Goal: Contribute content: Contribute content

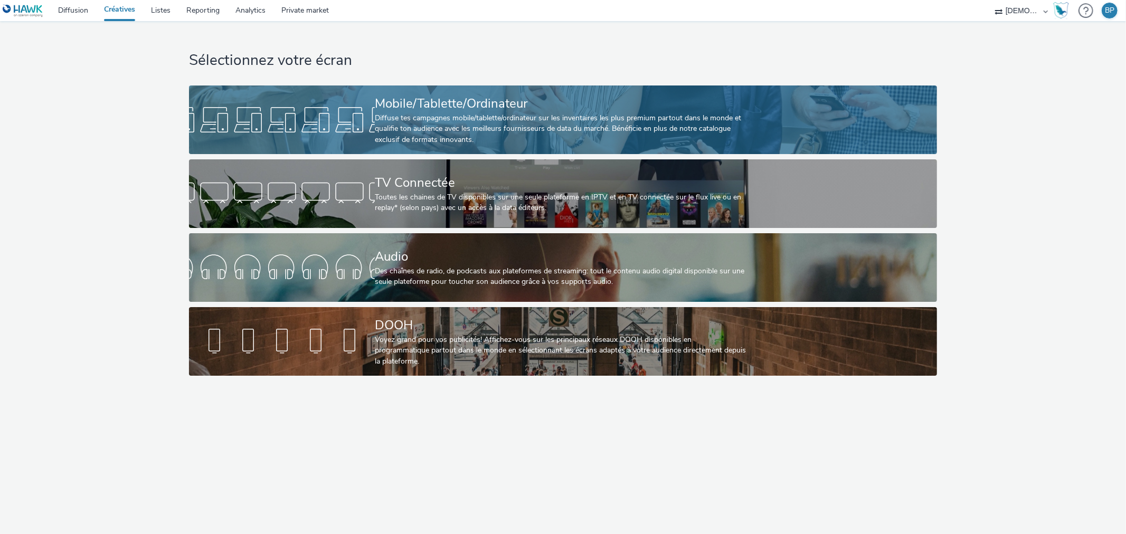
click at [521, 115] on div "Diffuse tes campagnes mobile/tablette/ordinateur sur les inventaires les plus p…" at bounding box center [561, 129] width 372 height 32
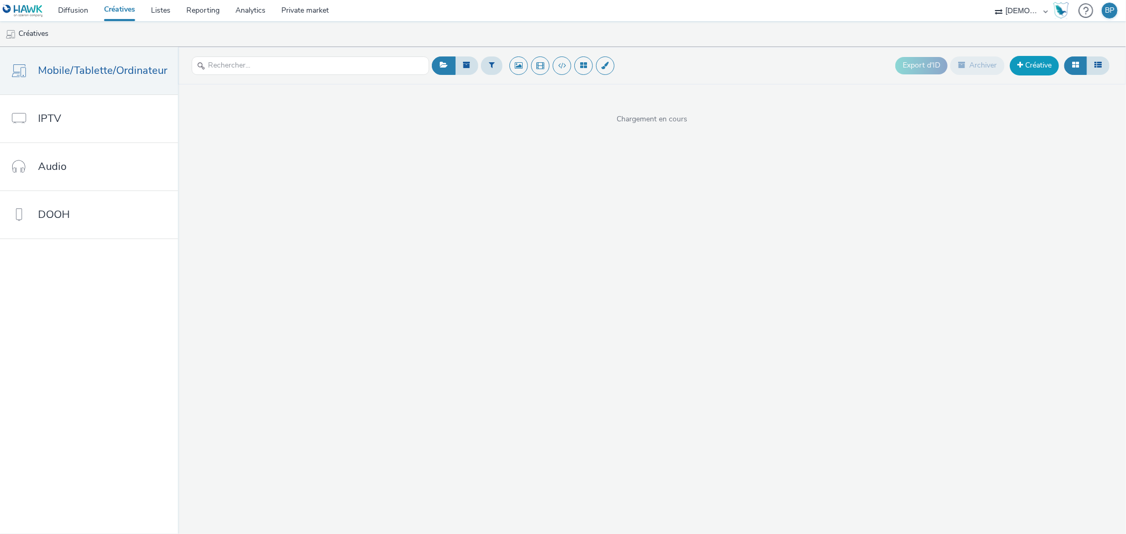
click at [1037, 71] on link "Créative" at bounding box center [1033, 65] width 49 height 19
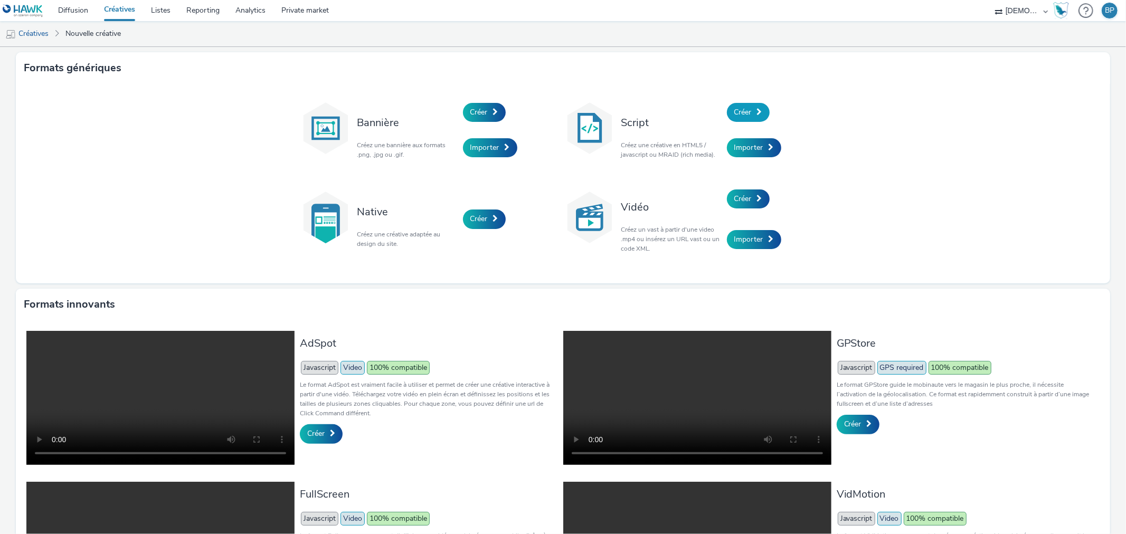
click at [748, 108] on link "Créer" at bounding box center [748, 112] width 43 height 19
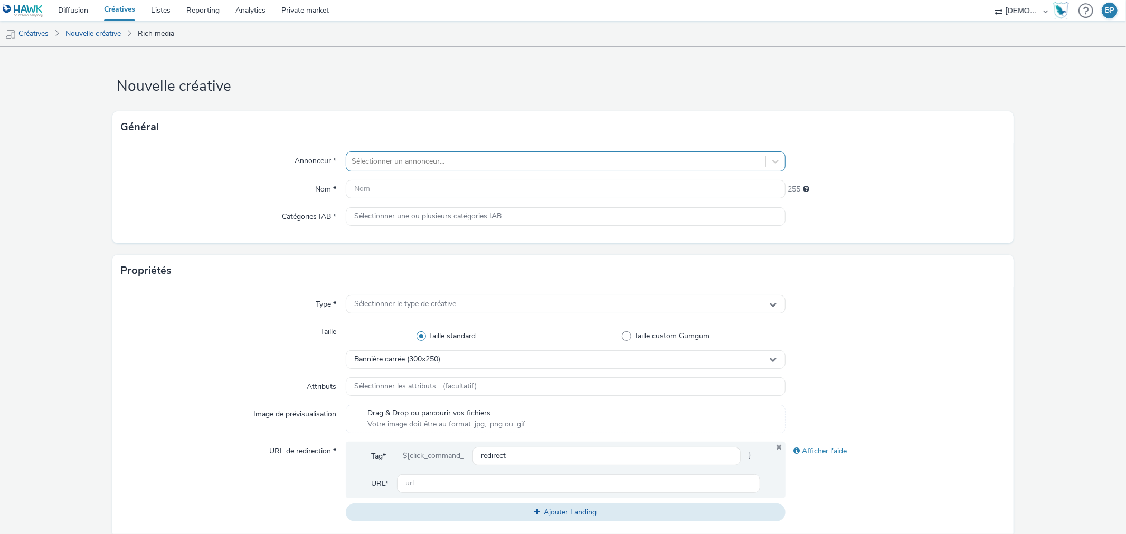
click at [440, 157] on div at bounding box center [555, 161] width 408 height 13
type input "menuiso"
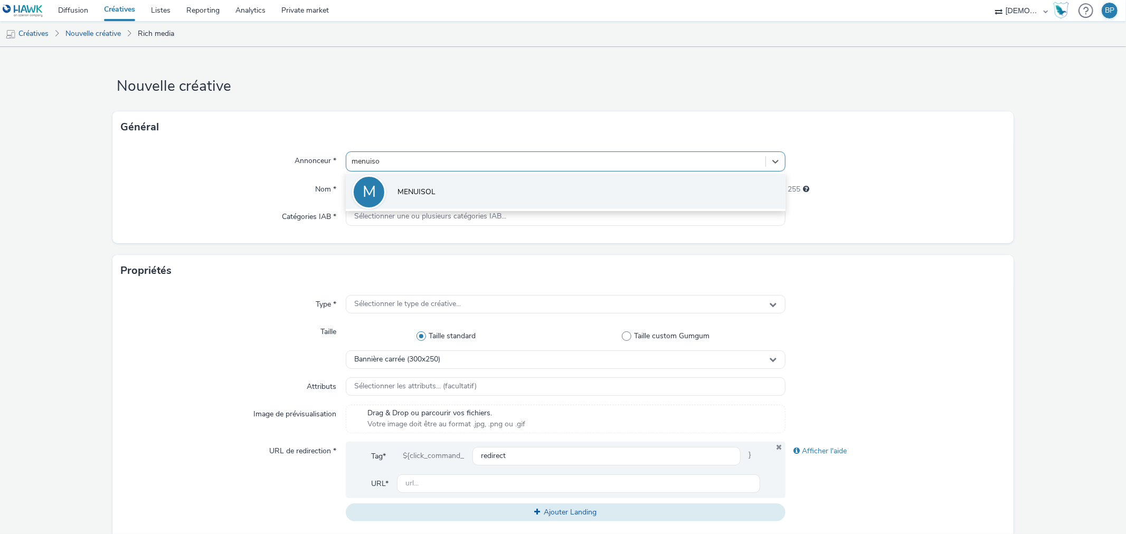
click at [413, 183] on li "M MENUISOL" at bounding box center [565, 191] width 439 height 35
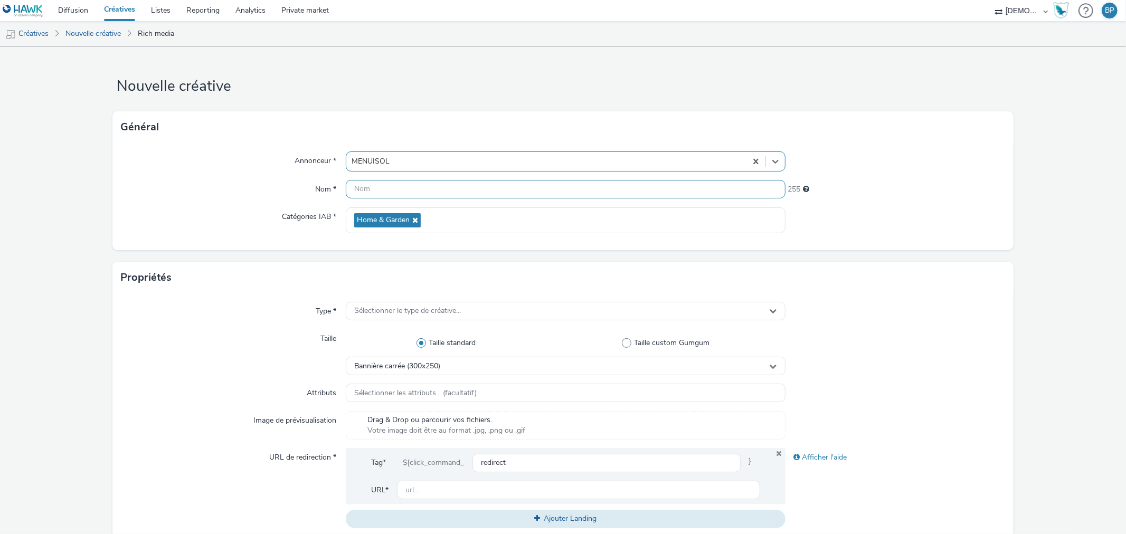
click at [402, 185] on input "text" at bounding box center [565, 189] width 439 height 18
type input "320x480_menuiseries"
drag, startPoint x: 979, startPoint y: 229, endPoint x: 938, endPoint y: 215, distance: 43.6
click at [979, 229] on div at bounding box center [895, 220] width 220 height 26
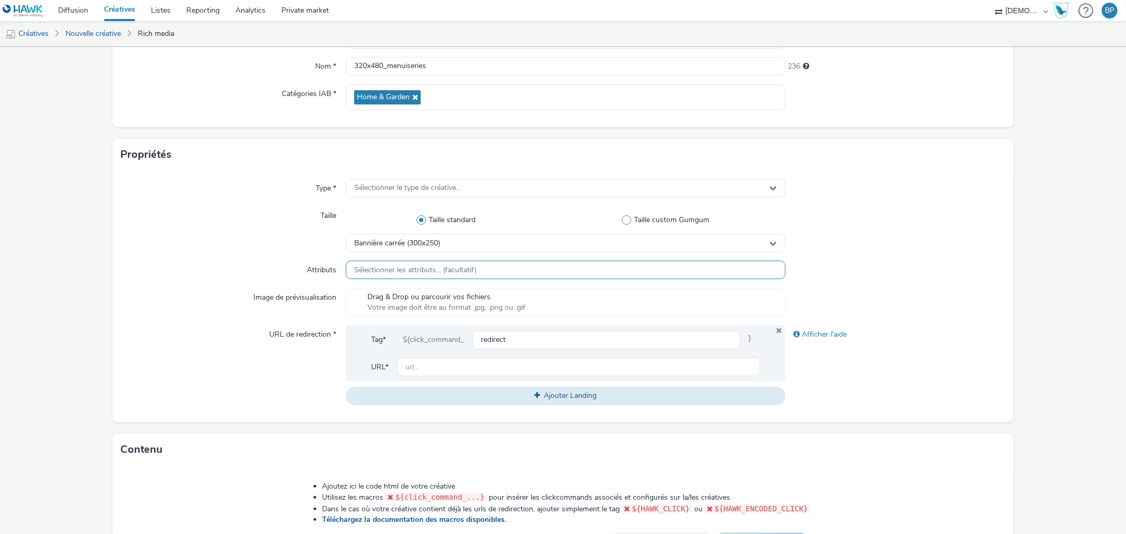
scroll to position [117, 0]
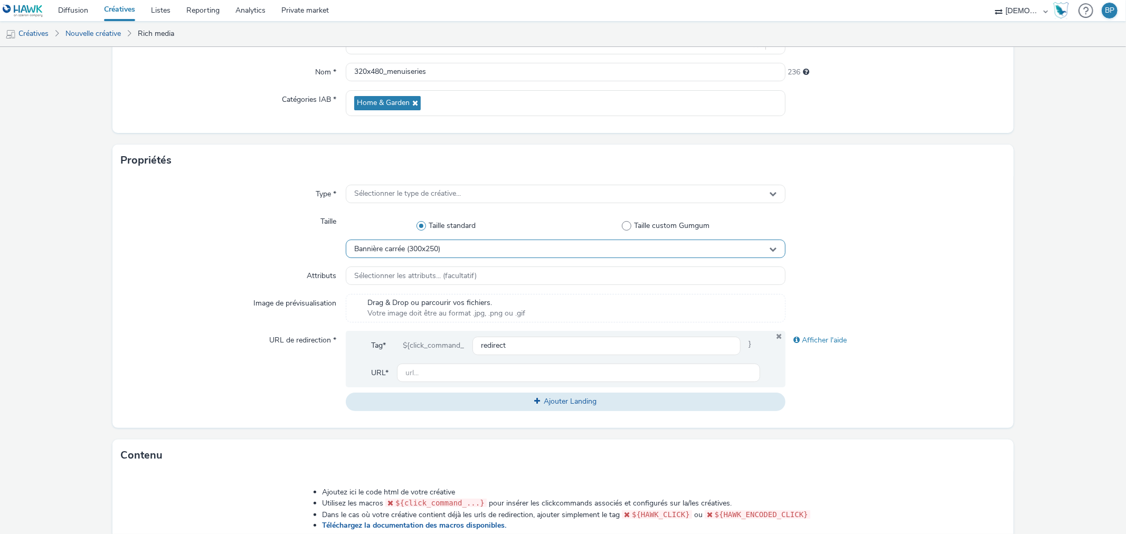
click at [489, 246] on div "Bannière carrée (300x250)" at bounding box center [565, 249] width 439 height 18
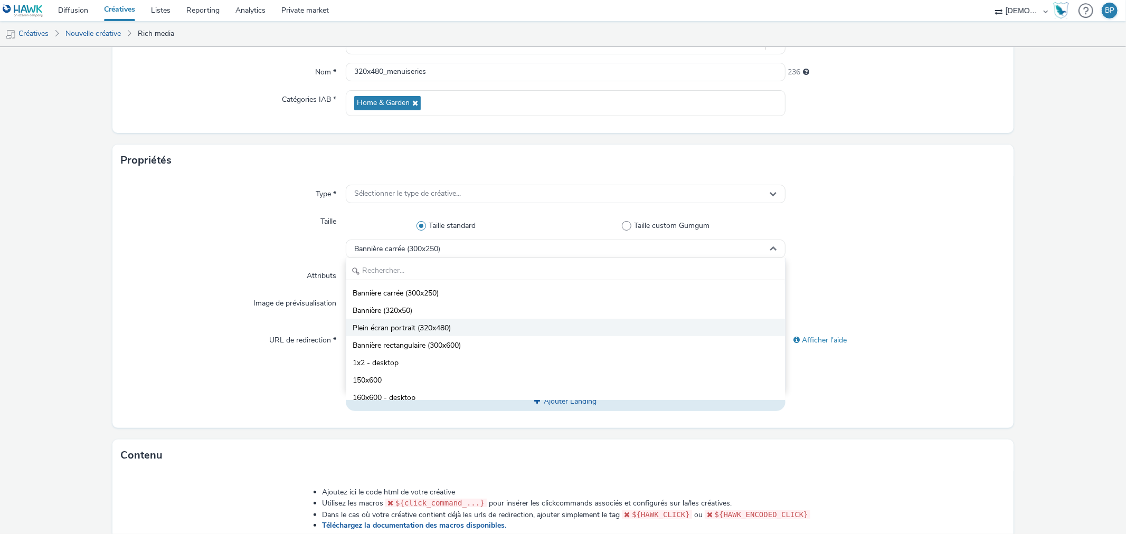
click at [440, 322] on li "Plein écran portrait (320x480)" at bounding box center [565, 327] width 438 height 17
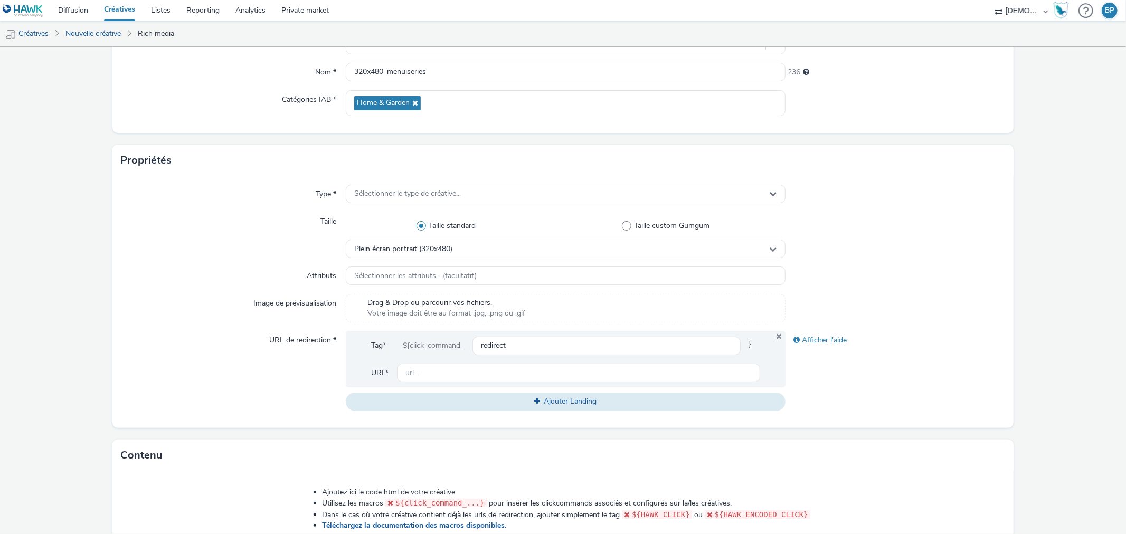
click at [410, 171] on div "Propriétés" at bounding box center [562, 161] width 900 height 32
click at [410, 190] on span "Sélectionner le type de créative..." at bounding box center [407, 193] width 107 height 9
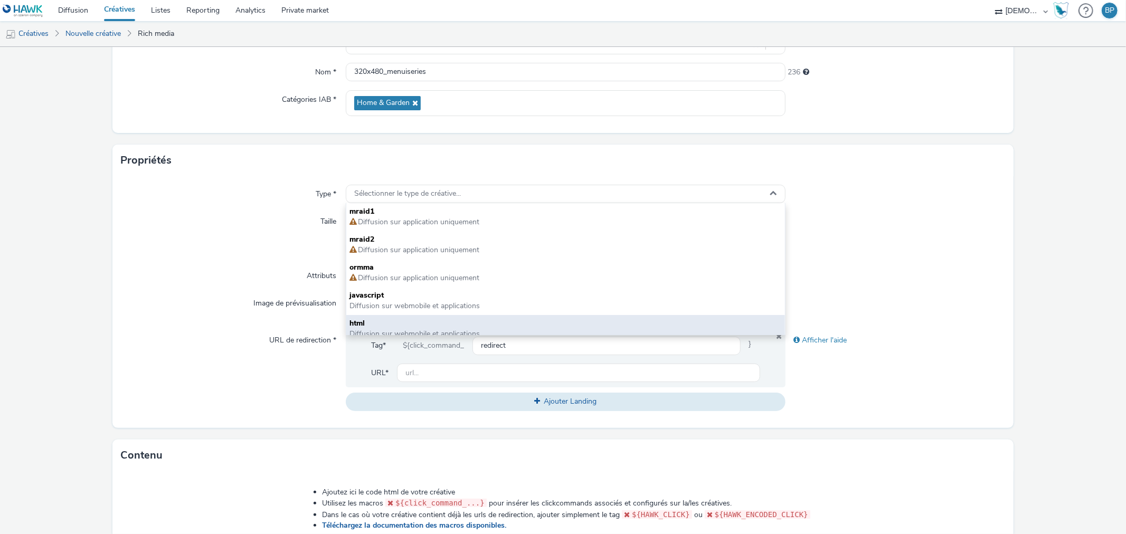
click at [370, 323] on span "html" at bounding box center [565, 323] width 432 height 11
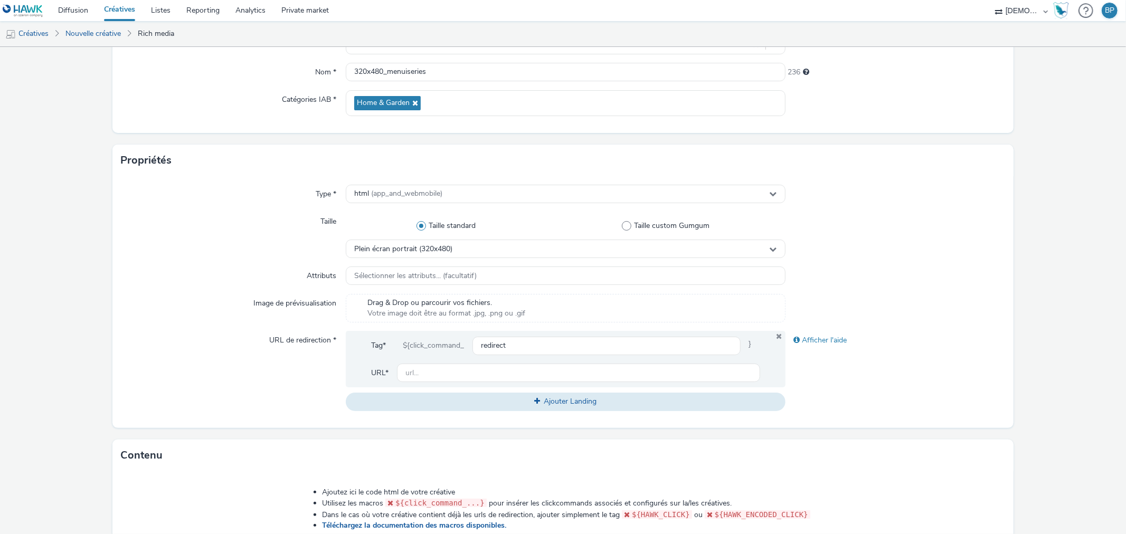
click at [154, 185] on div "Type *" at bounding box center [233, 194] width 225 height 19
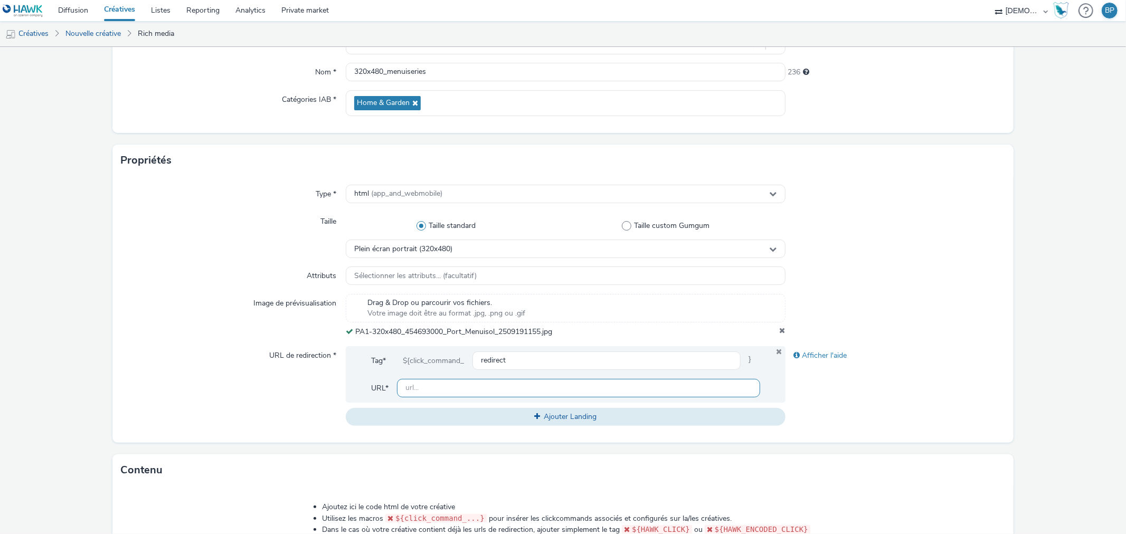
drag, startPoint x: 413, startPoint y: 391, endPoint x: 769, endPoint y: 374, distance: 356.6
click at [413, 391] on input "text" at bounding box center [578, 388] width 363 height 18
paste input "[URL][DOMAIN_NAME]"
type input "[URL][DOMAIN_NAME]"
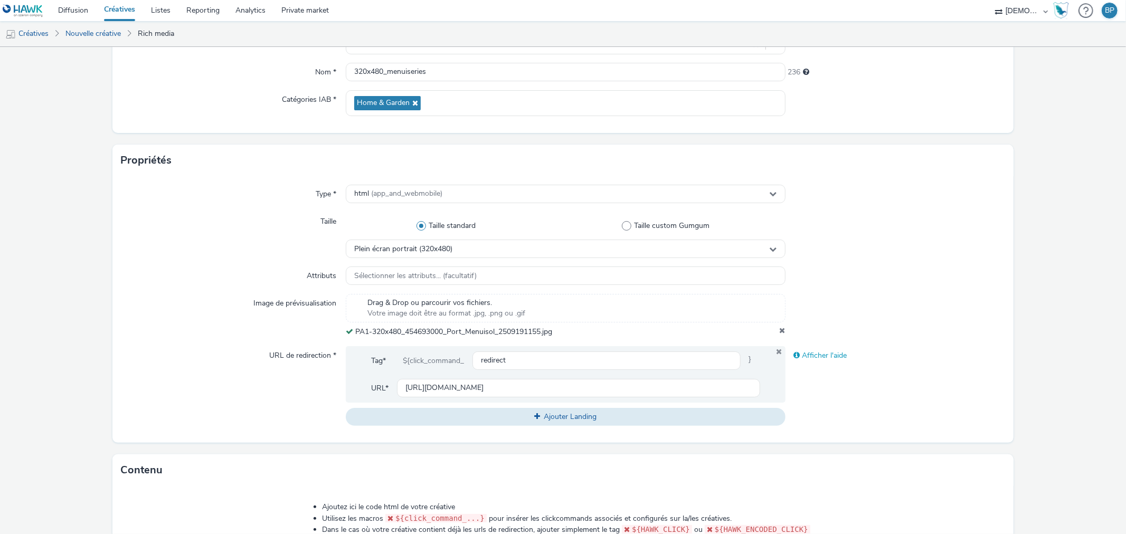
click at [922, 363] on div "Afficher l'aide" at bounding box center [895, 355] width 220 height 19
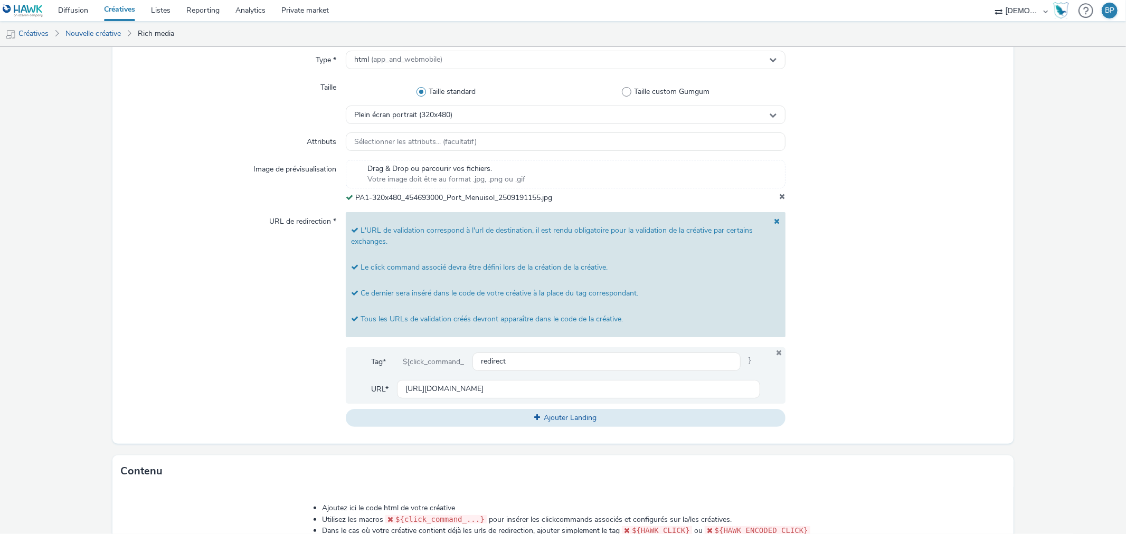
scroll to position [234, 0]
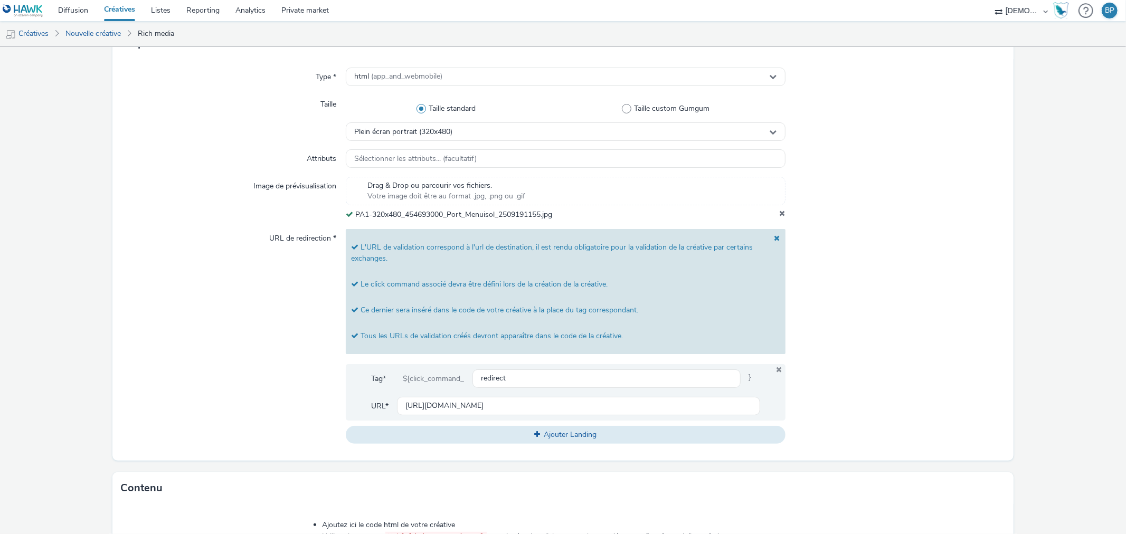
click at [770, 241] on span at bounding box center [774, 252] width 11 height 37
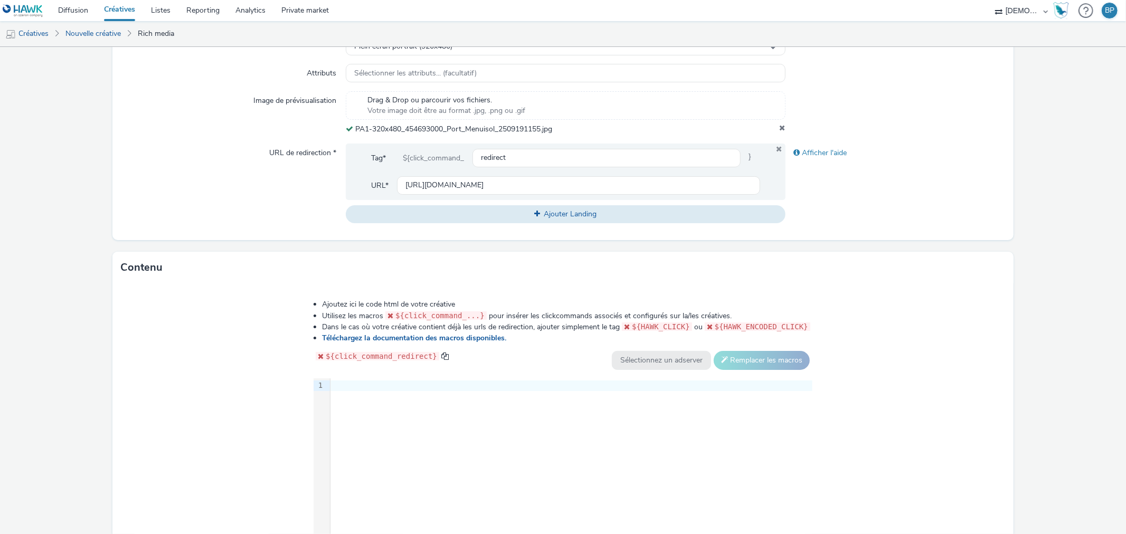
scroll to position [393, 0]
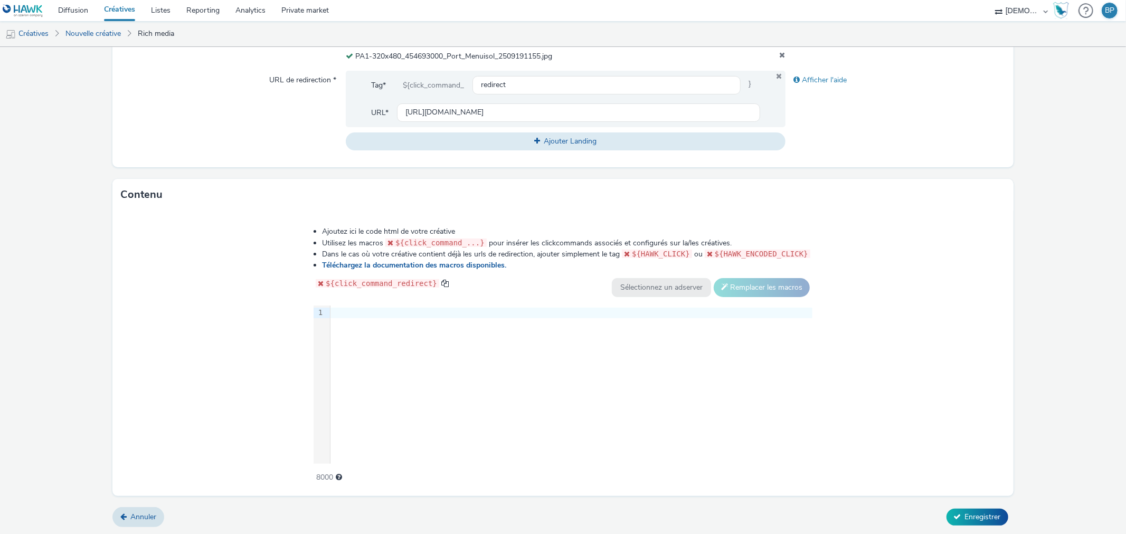
click at [951, 367] on div "Ajoutez ici le code html de votre créative Utilisez les macros ${click_command_…" at bounding box center [562, 353] width 900 height 285
click at [456, 309] on div at bounding box center [571, 313] width 482 height 11
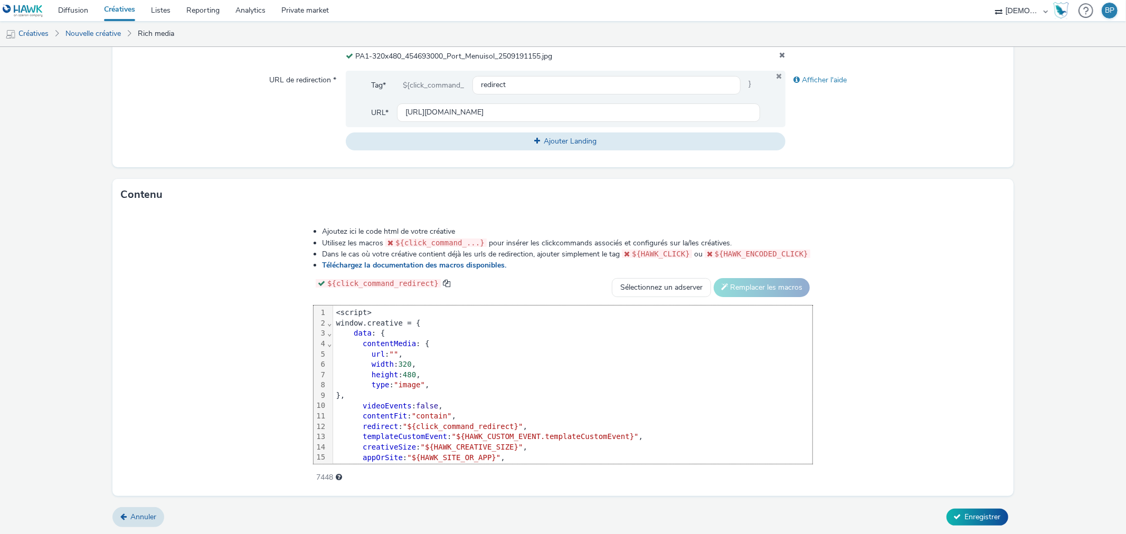
scroll to position [52, 0]
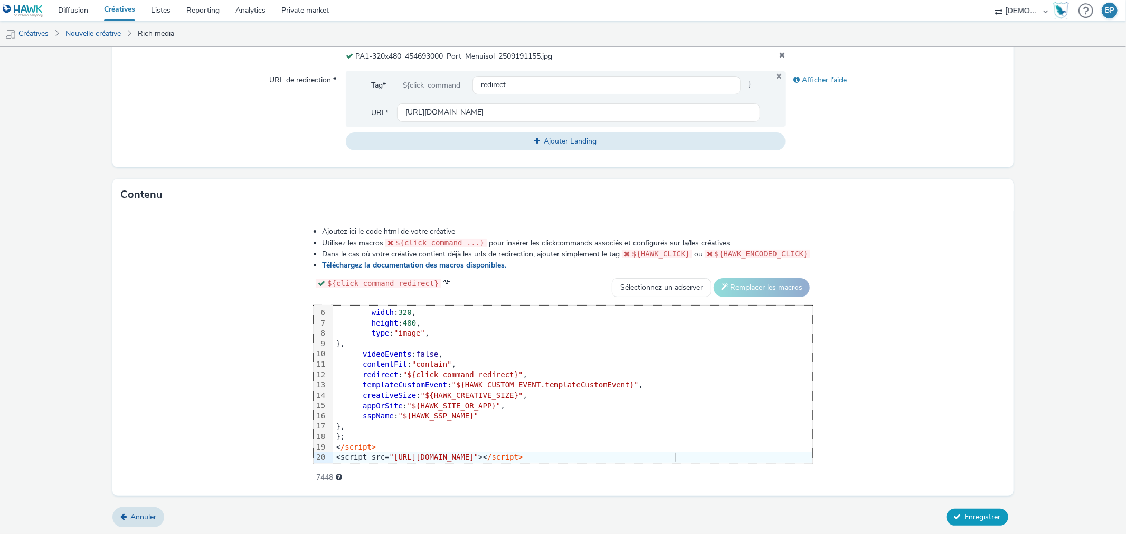
click at [966, 516] on span "Enregistrer" at bounding box center [983, 517] width 36 height 10
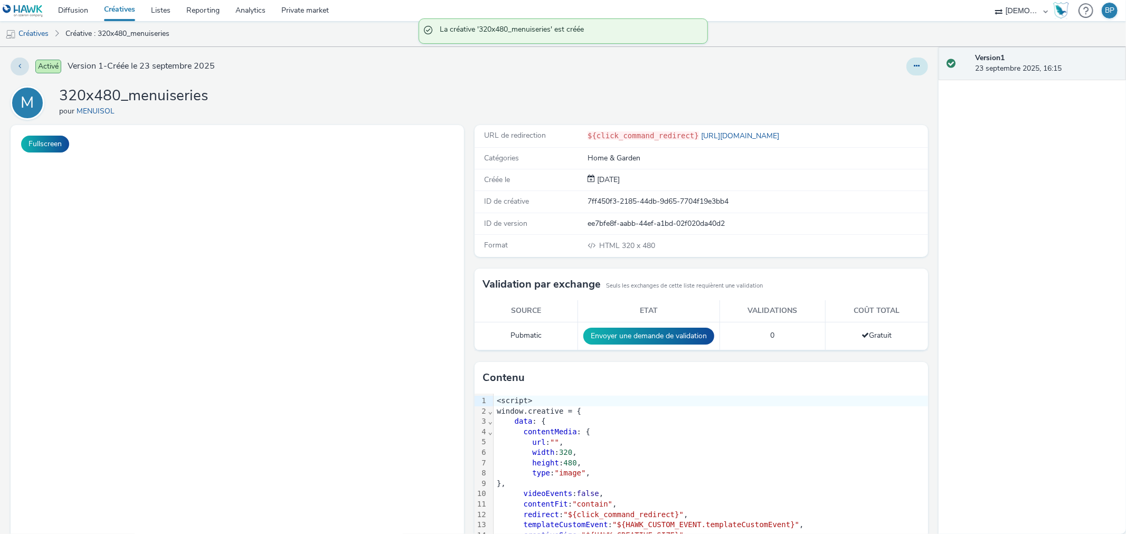
click at [912, 61] on button at bounding box center [917, 67] width 22 height 18
click at [884, 84] on link "Modifier" at bounding box center [887, 87] width 79 height 21
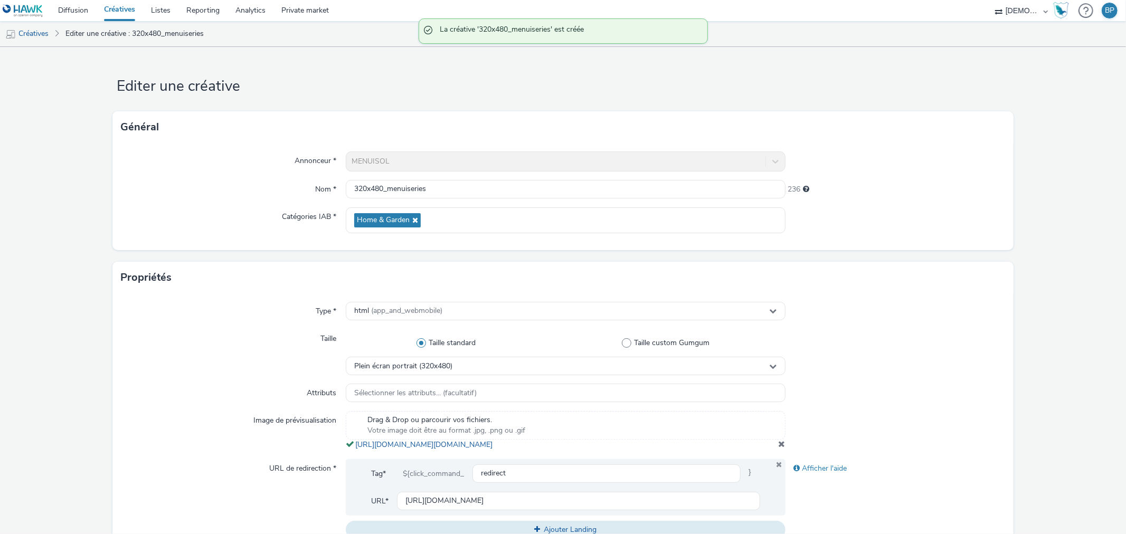
scroll to position [293, 0]
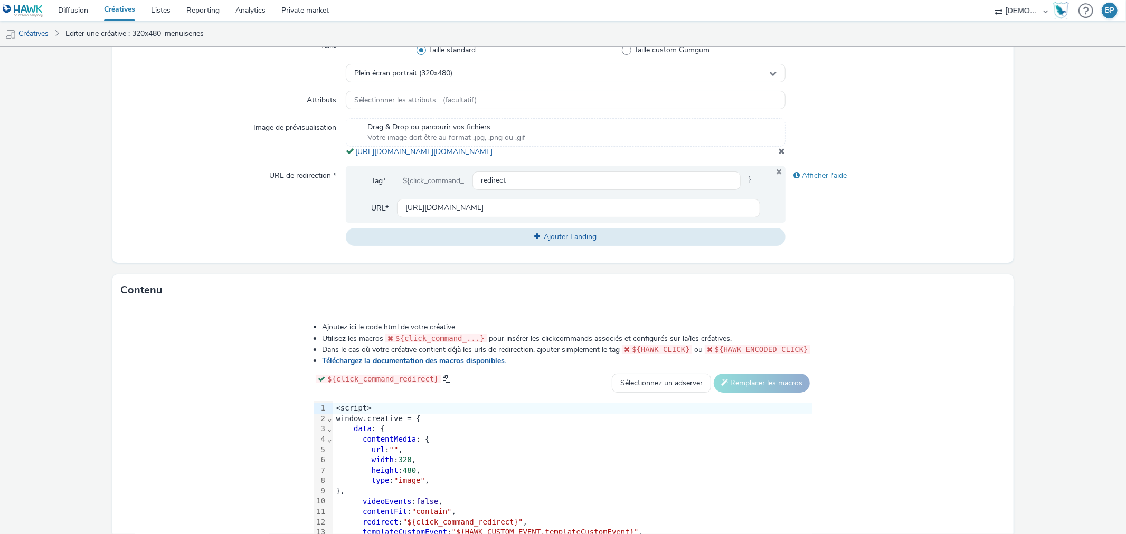
copy span "[URL][DOMAIN_NAME][DOMAIN_NAME]"
drag, startPoint x: 599, startPoint y: 164, endPoint x: 349, endPoint y: 151, distance: 250.4
click at [349, 151] on div "Drag & Drop ou parcourir vos fichiers. Votre image doit être au format .jpg, .p…" at bounding box center [565, 137] width 439 height 39
click at [394, 454] on span """" at bounding box center [393, 449] width 9 height 8
click at [850, 335] on div "Ajoutez ici le code html de votre créative Utilisez les macros ${click_command_…" at bounding box center [562, 444] width 575 height 260
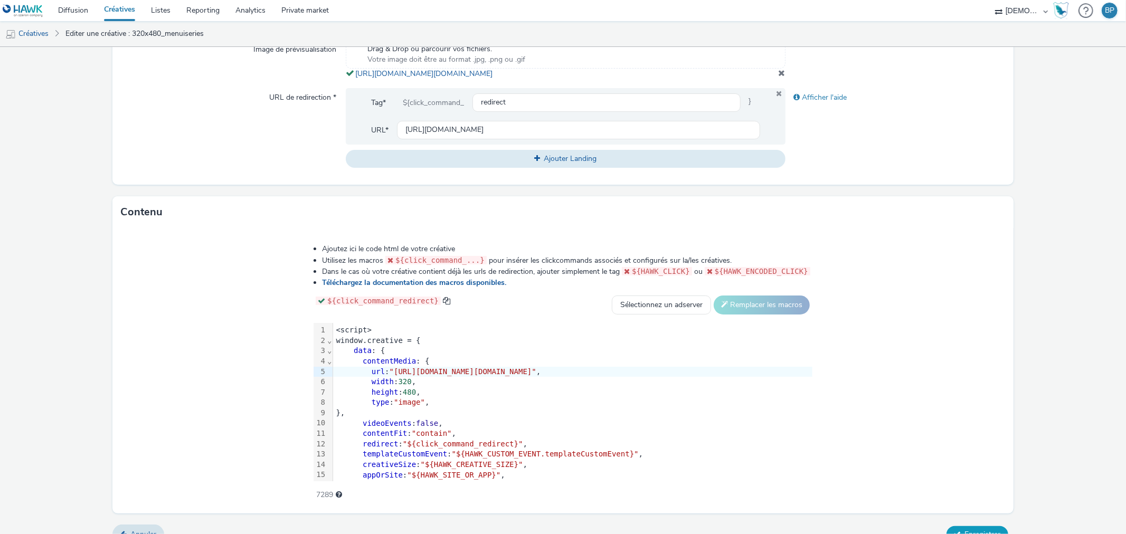
scroll to position [399, 0]
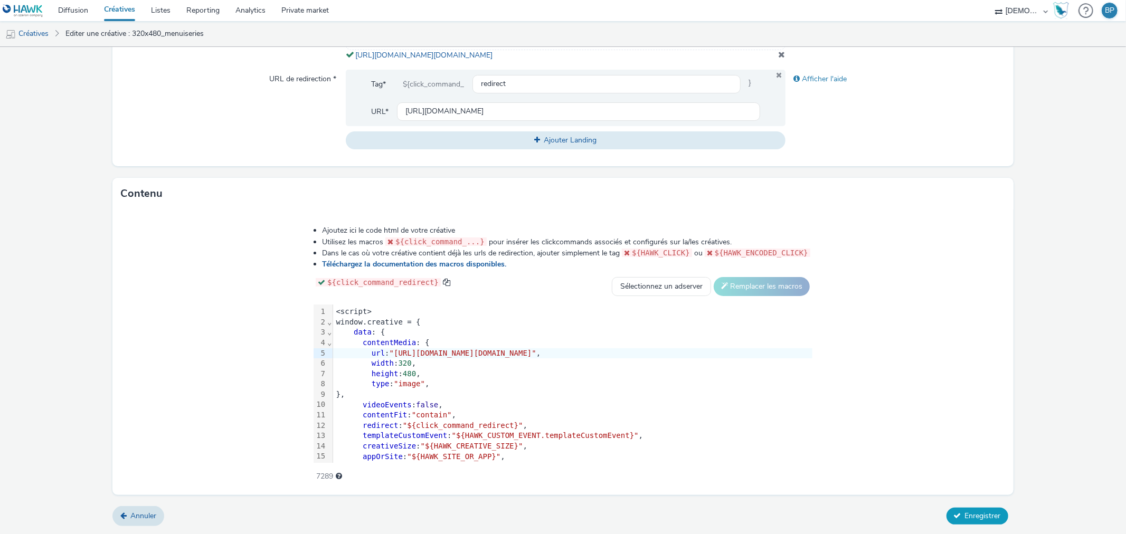
click at [954, 516] on button "Enregistrer" at bounding box center [977, 516] width 62 height 17
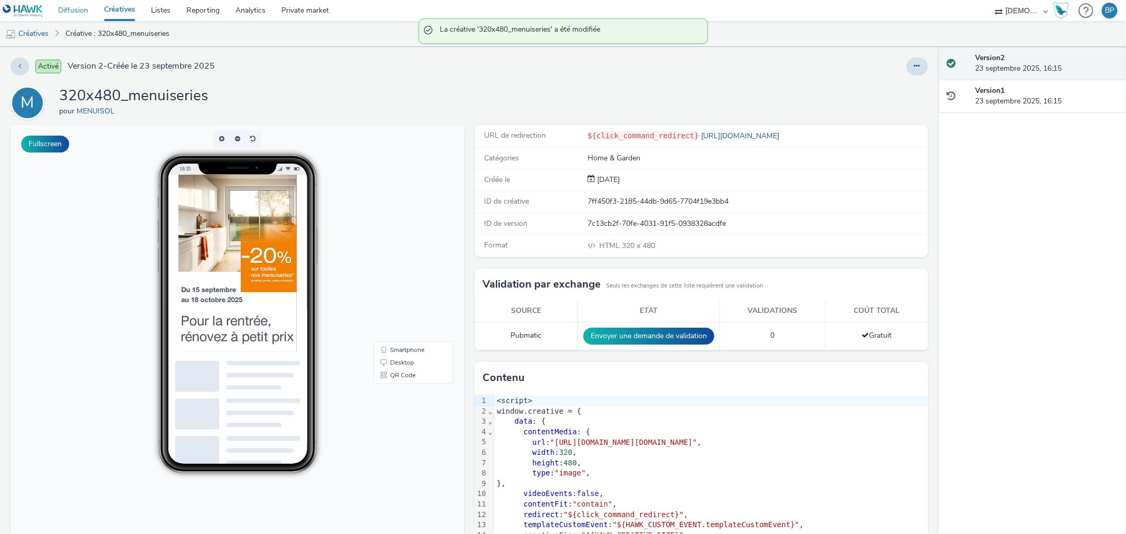
click at [73, 7] on link "Diffusion" at bounding box center [73, 10] width 46 height 21
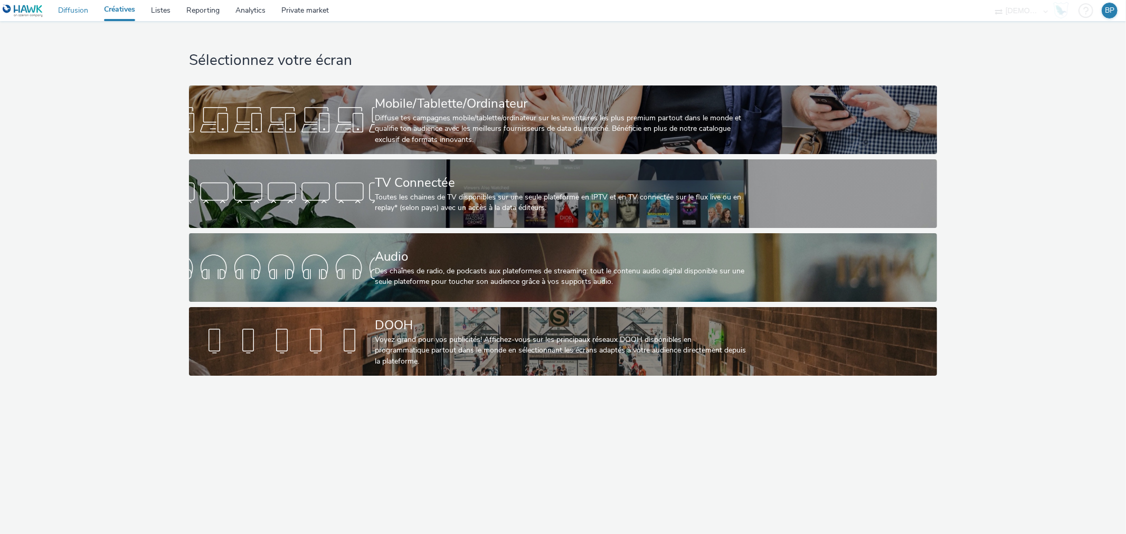
click at [66, 12] on link "Diffusion" at bounding box center [73, 10] width 46 height 21
